Goal: Book appointment/travel/reservation

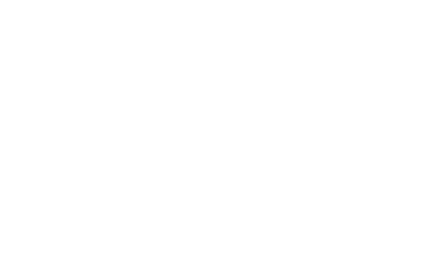
scroll to position [171, 0]
click at [33, 137] on span "Arrival" at bounding box center [41, 140] width 41 height 6
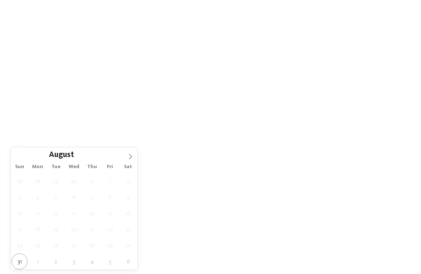
click at [128, 154] on icon at bounding box center [131, 156] width 6 height 6
click at [129, 159] on icon at bounding box center [131, 156] width 6 height 6
click at [128, 157] on icon at bounding box center [131, 156] width 6 height 6
click at [125, 153] on span at bounding box center [130, 154] width 14 height 14
click at [125, 154] on span at bounding box center [130, 154] width 14 height 14
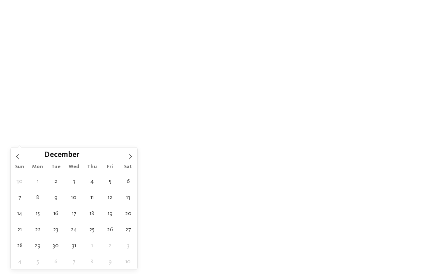
type input "****"
click at [124, 154] on span at bounding box center [130, 154] width 14 height 14
click at [127, 151] on span at bounding box center [130, 154] width 14 height 14
type div "20.03.2026"
type input "****"
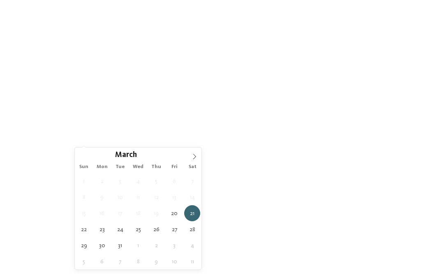
type div "28.03.2026"
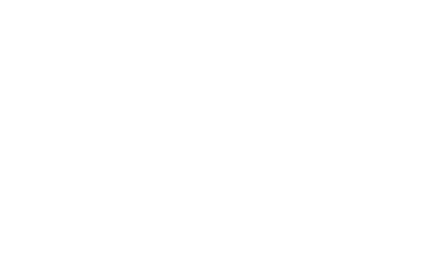
click at [180, 142] on span "Region" at bounding box center [169, 140] width 41 height 6
click at [257, 91] on div at bounding box center [260, 95] width 8 height 8
click at [236, 183] on div "accept" at bounding box center [210, 191] width 107 height 16
click at [243, 140] on span "My wishes" at bounding box center [234, 140] width 41 height 6
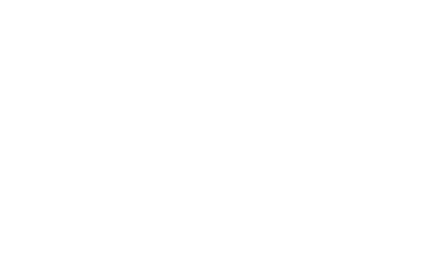
click at [195, 127] on div at bounding box center [194, 130] width 8 height 8
click at [369, 52] on icon at bounding box center [368, 59] width 18 height 14
click at [195, 132] on icon at bounding box center [194, 130] width 5 height 5
click at [190, 112] on div at bounding box center [194, 114] width 8 height 8
click at [230, 214] on div "accept" at bounding box center [210, 222] width 239 height 16
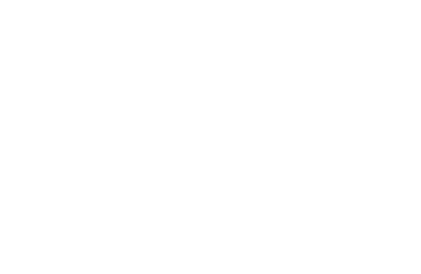
click at [378, 125] on img at bounding box center [210, 24] width 421 height 316
click at [384, 143] on link "Find a hotel" at bounding box center [380, 139] width 62 height 14
click at [146, 121] on div at bounding box center [111, 120] width 190 height 107
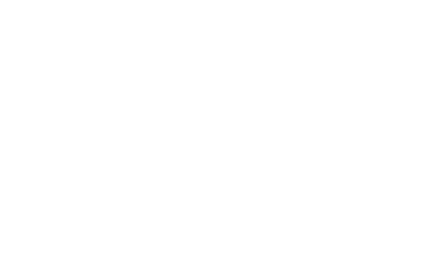
click at [40, 196] on span "www.fameli.it" at bounding box center [76, 197] width 94 height 6
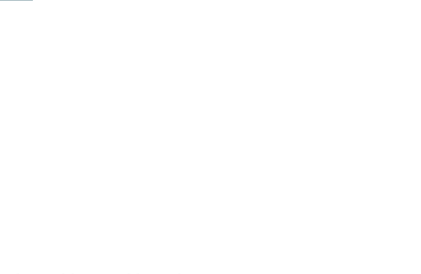
scroll to position [0, 0]
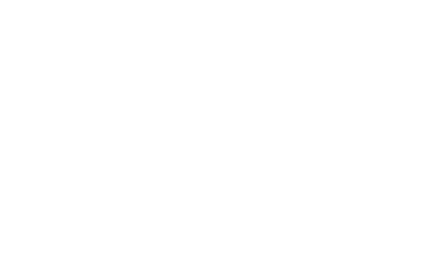
scroll to position [686, 0]
click at [70, 97] on div at bounding box center [111, 98] width 190 height 107
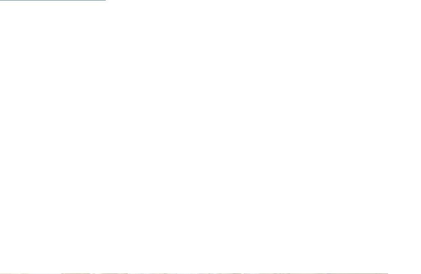
scroll to position [598, 0]
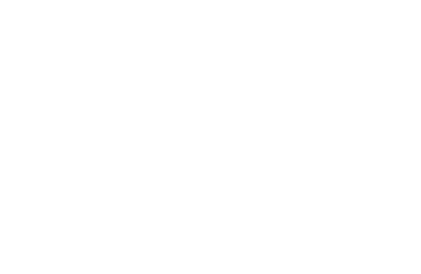
click at [35, 119] on span "[DOMAIN_NAME]" at bounding box center [53, 120] width 48 height 6
